Goal: Information Seeking & Learning: Find specific fact

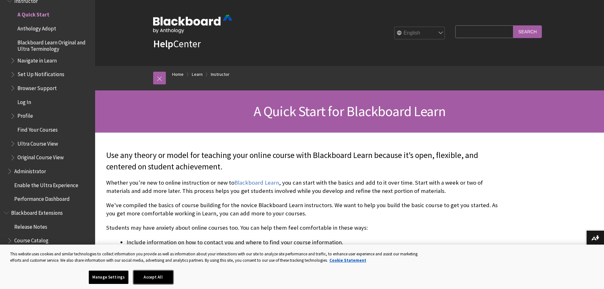
click at [149, 278] on button "Accept All" at bounding box center [153, 276] width 40 height 13
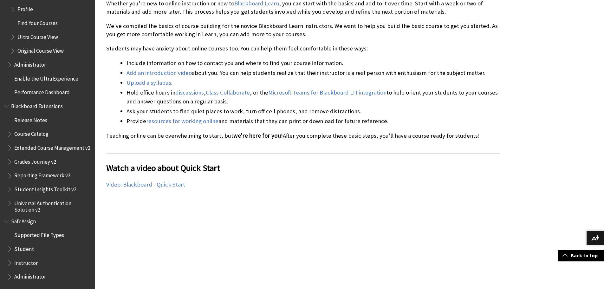
scroll to position [190, 0]
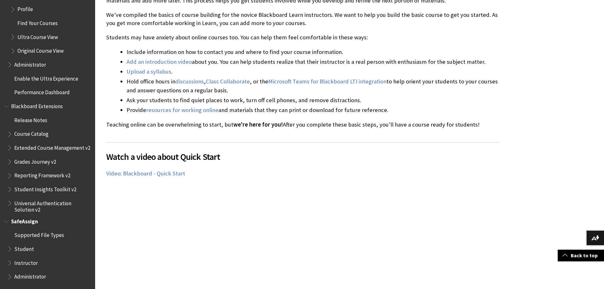
click at [12, 262] on span "Book outline for Blackboard SafeAssign" at bounding box center [10, 261] width 7 height 8
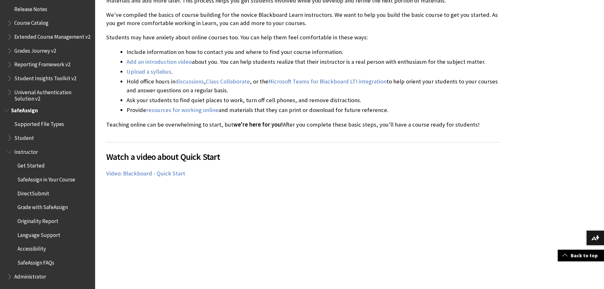
scroll to position [222, 0]
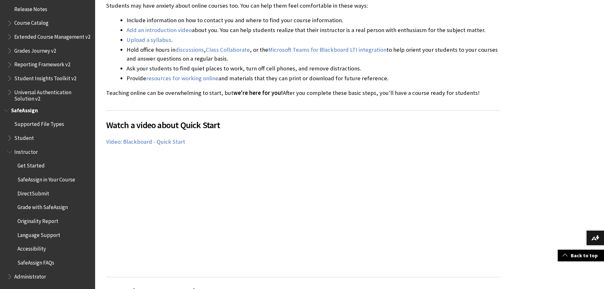
click at [35, 167] on span "Get Started" at bounding box center [30, 164] width 27 height 9
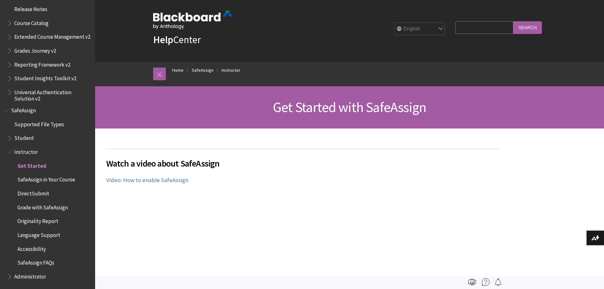
scroll to position [32, 0]
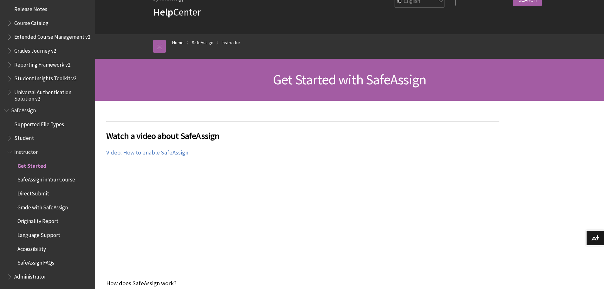
click at [10, 139] on span "Book outline for Blackboard SafeAssign" at bounding box center [10, 137] width 7 height 8
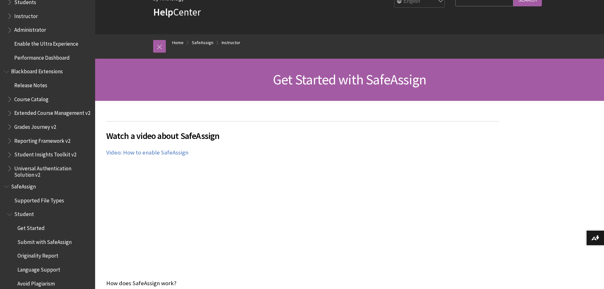
scroll to position [608, 0]
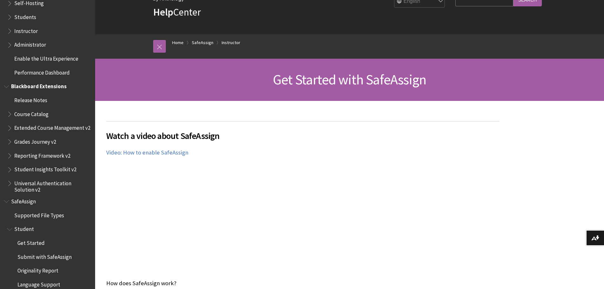
click at [10, 144] on span "Book outline for Blackboard Extensions" at bounding box center [10, 140] width 7 height 8
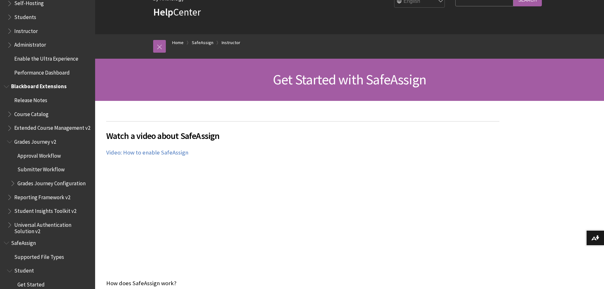
click at [6, 202] on ul "Release Notes Course Catalog Extended Course Management v2 Grades Journey v2 Ap…" at bounding box center [47, 164] width 87 height 139
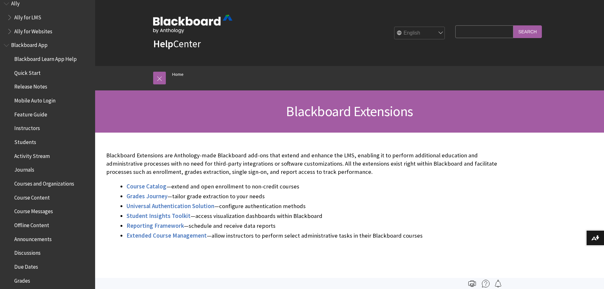
scroll to position [22, 0]
click at [35, 128] on span "Instructors" at bounding box center [27, 127] width 26 height 9
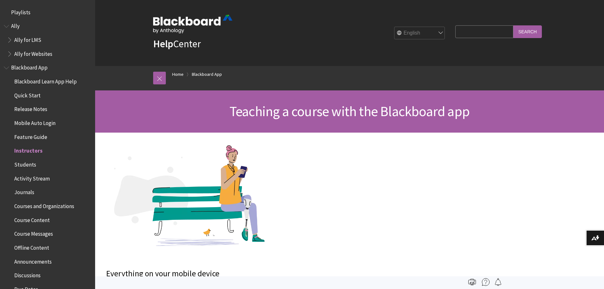
click at [40, 137] on span "Feature Guide" at bounding box center [30, 136] width 33 height 9
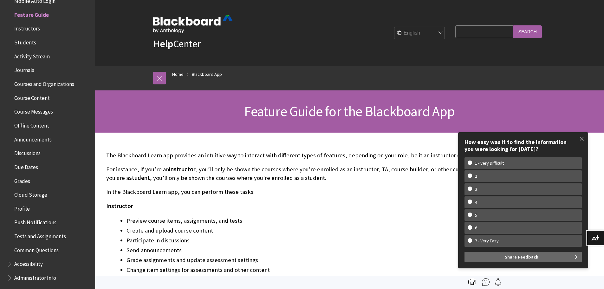
click at [500, 35] on input "Search Query" at bounding box center [484, 31] width 58 height 12
type input "roster"
click at [513, 25] on input "Search" at bounding box center [527, 31] width 29 height 12
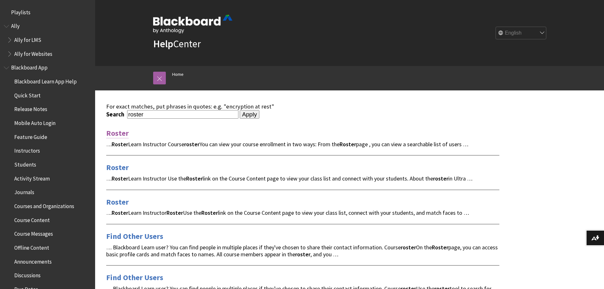
click at [121, 134] on link "Roster" at bounding box center [117, 133] width 23 height 10
click at [123, 170] on link "Roster" at bounding box center [117, 167] width 23 height 10
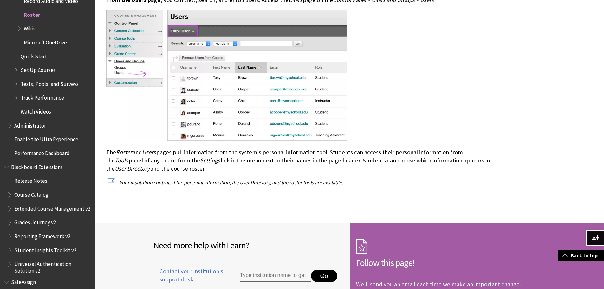
scroll to position [40, 0]
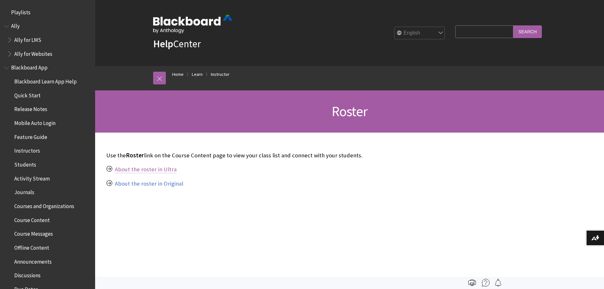
click at [160, 171] on link "About the roster in Ultra" at bounding box center [146, 169] width 62 height 8
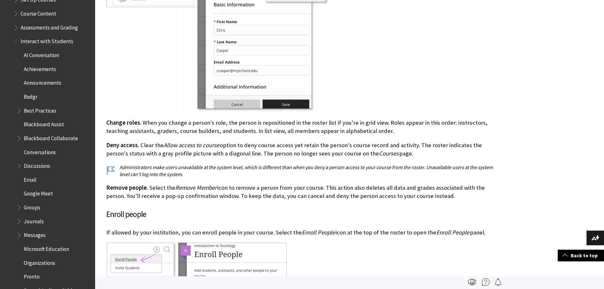
scroll to position [982, 0]
